Goal: Use online tool/utility: Use online tool/utility

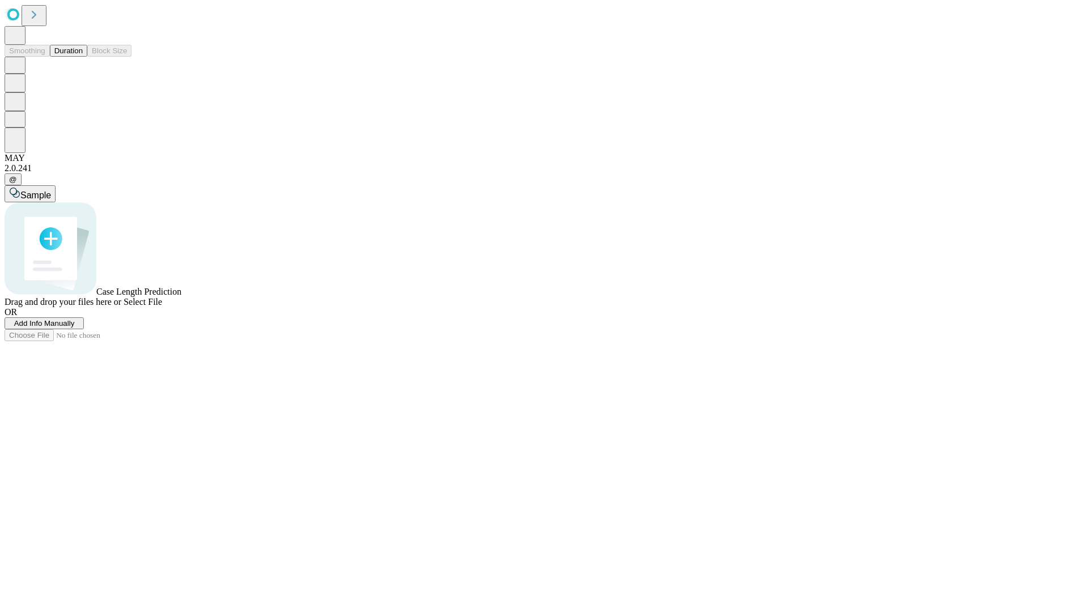
click at [83, 57] on button "Duration" at bounding box center [68, 51] width 37 height 12
click at [162, 307] on span "Select File" at bounding box center [143, 302] width 39 height 10
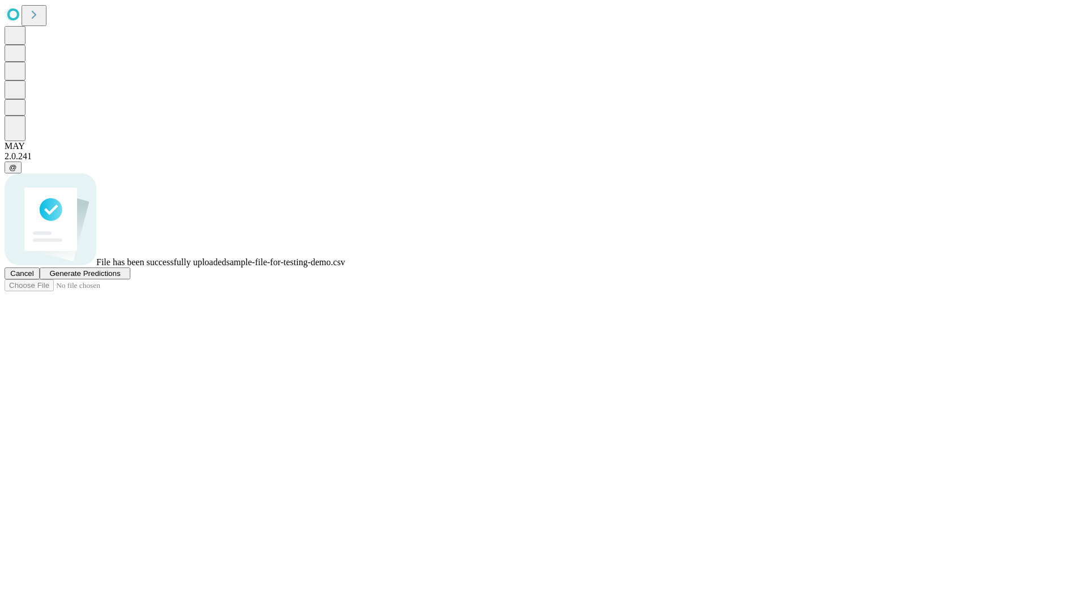
click at [120, 278] on span "Generate Predictions" at bounding box center [84, 273] width 71 height 9
